Goal: Task Accomplishment & Management: Manage account settings

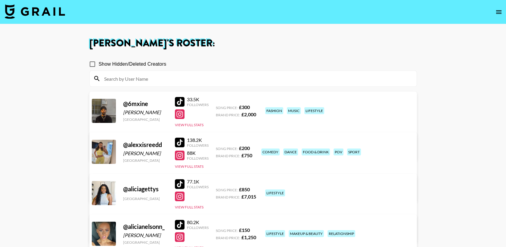
click at [179, 139] on div at bounding box center [180, 143] width 10 height 10
click at [48, 6] on img at bounding box center [35, 11] width 60 height 14
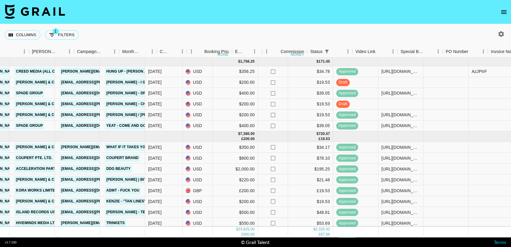
scroll to position [0, 233]
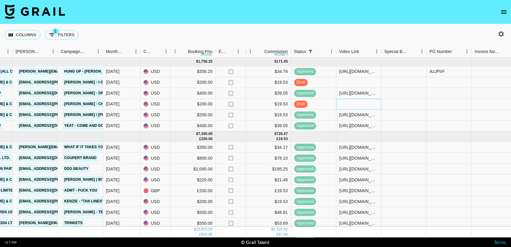
click at [347, 100] on div at bounding box center [358, 104] width 45 height 11
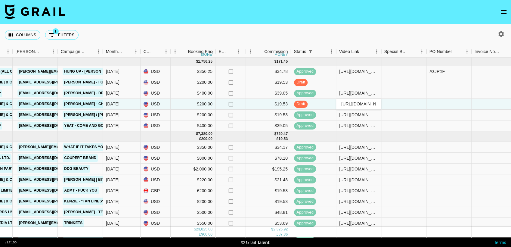
scroll to position [0, 238]
type input "[URL][DOMAIN_NAME]"
click at [356, 29] on div "Columns 1 Filters + Booking" at bounding box center [255, 35] width 511 height 22
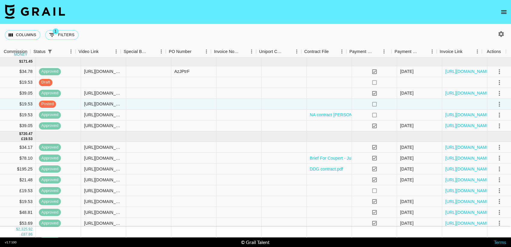
scroll to position [0, 493]
click at [496, 103] on icon "select merge strategy" at bounding box center [499, 104] width 7 height 7
click at [485, 158] on div "Approve" at bounding box center [486, 160] width 18 height 7
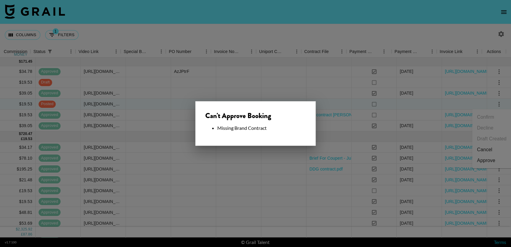
click at [318, 35] on div at bounding box center [255, 123] width 511 height 247
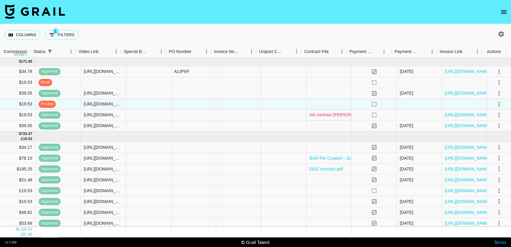
click at [322, 117] on link "NA contract [PERSON_NAME].pdf" at bounding box center [343, 115] width 66 height 6
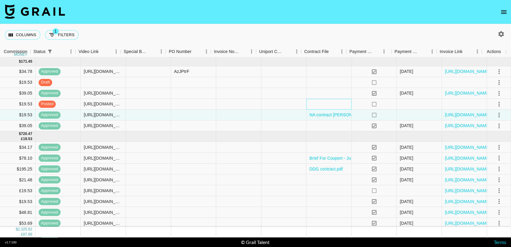
click at [321, 102] on div at bounding box center [328, 104] width 45 height 11
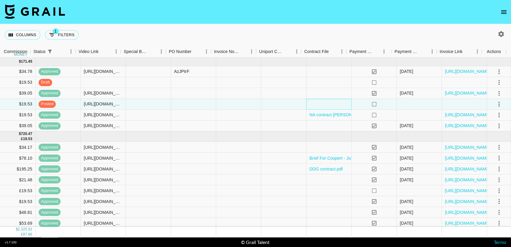
click at [321, 102] on div at bounding box center [328, 104] width 45 height 11
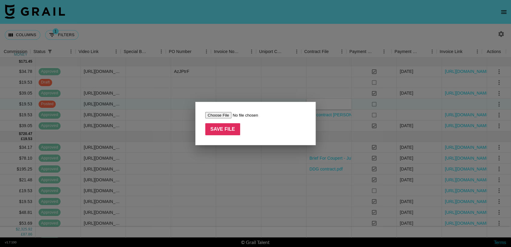
click at [222, 115] on input "file" at bounding box center [243, 115] width 76 height 6
type input "C:\fakepath\contract [PERSON_NAME].pdf"
click at [218, 128] on input "Save File" at bounding box center [222, 129] width 35 height 12
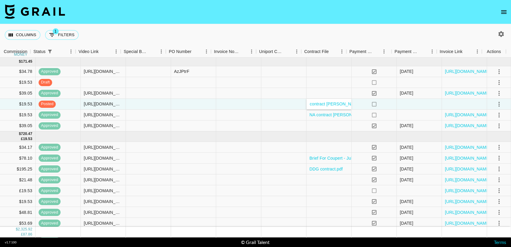
click at [310, 28] on div "Columns 1 Filters + Booking" at bounding box center [255, 35] width 511 height 22
click at [499, 104] on icon "select merge strategy" at bounding box center [499, 104] width 1 height 5
click at [488, 160] on div "Approve" at bounding box center [486, 160] width 18 height 7
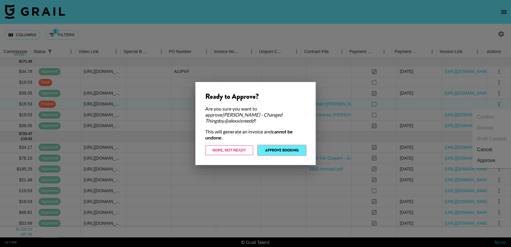
click at [284, 145] on button "Approve Booking" at bounding box center [282, 150] width 48 height 10
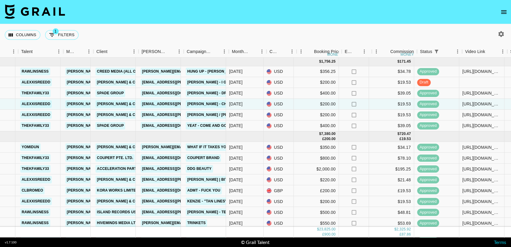
scroll to position [0, 107]
